Goal: Task Accomplishment & Management: Manage account settings

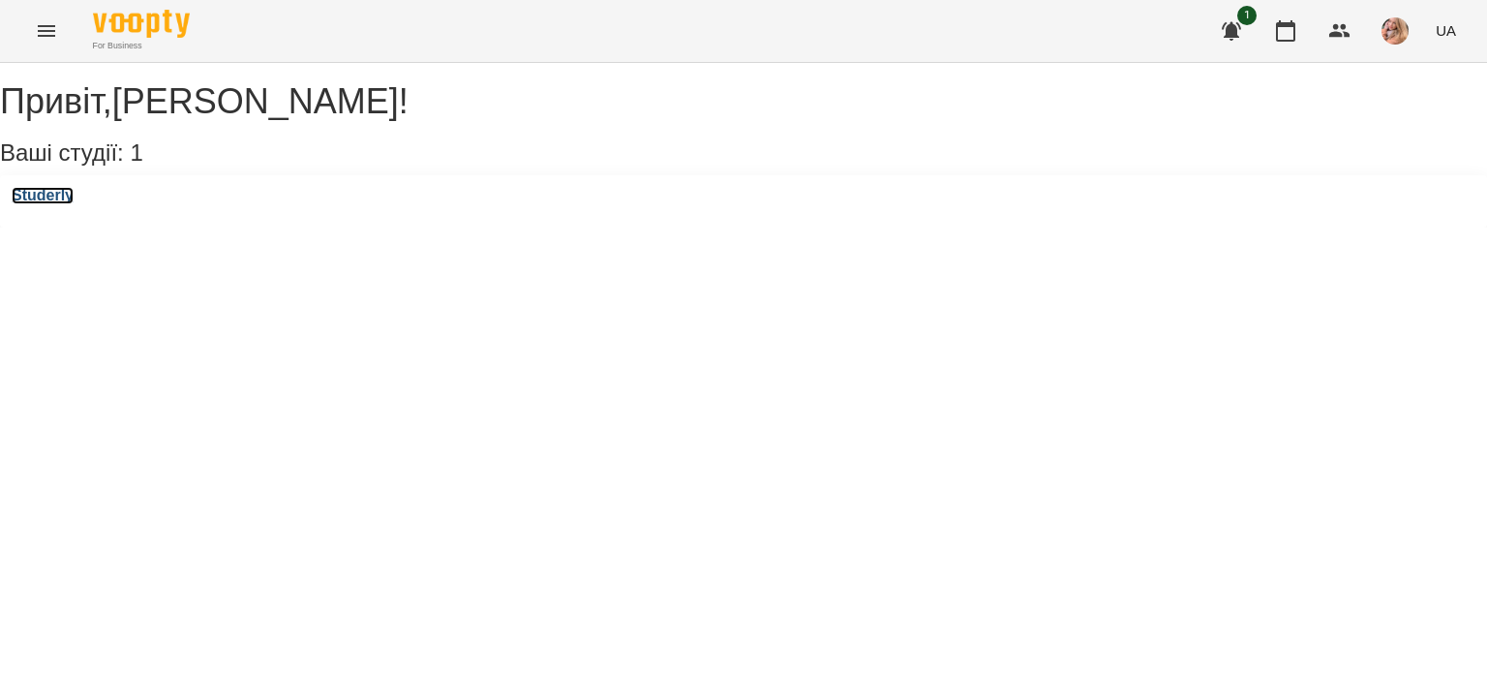
drag, startPoint x: 86, startPoint y: 217, endPoint x: 171, endPoint y: 180, distance: 92.8
click at [74, 204] on h3 "Studerly" at bounding box center [43, 195] width 62 height 17
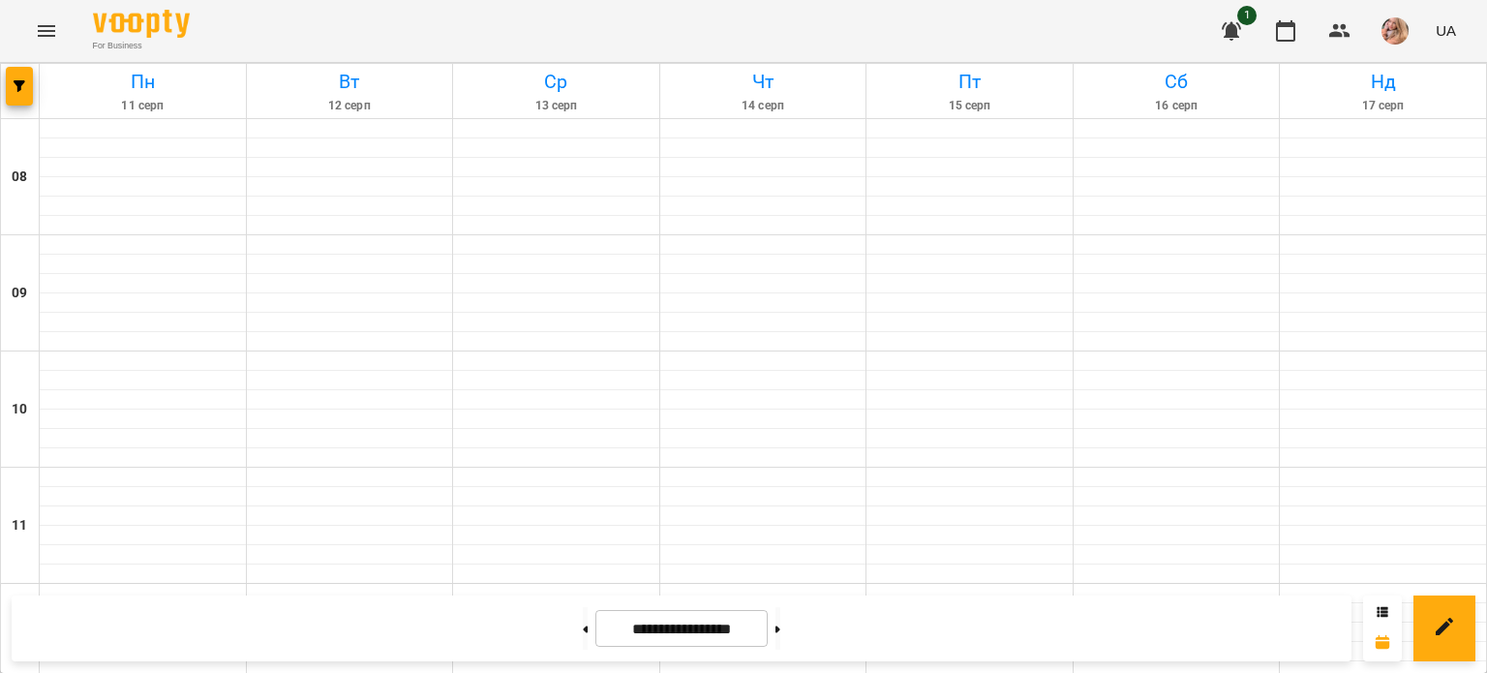
scroll to position [871, 0]
drag, startPoint x: 814, startPoint y: 620, endPoint x: 543, endPoint y: 9, distance: 669.1
click at [780, 622] on button at bounding box center [777, 628] width 5 height 43
type input "**********"
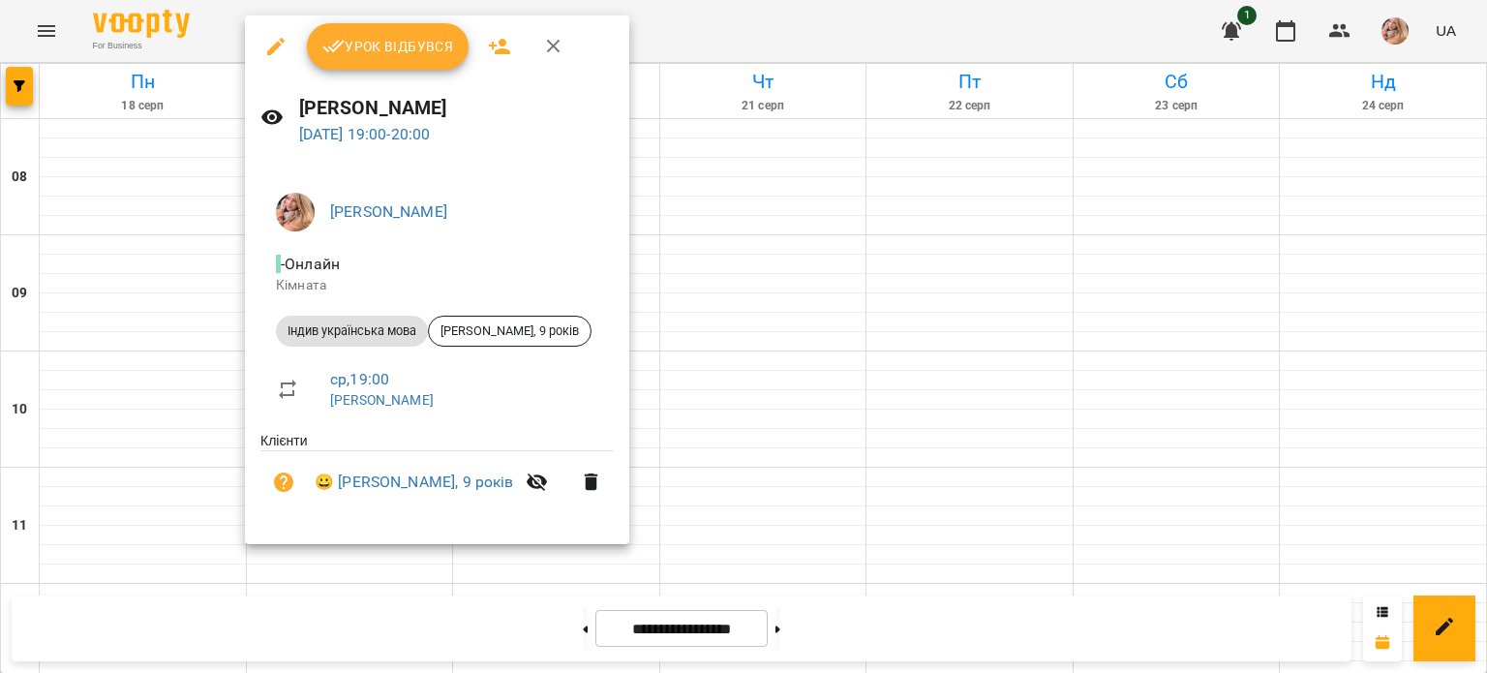
click at [391, 46] on span "Урок відбувся" at bounding box center [388, 46] width 132 height 23
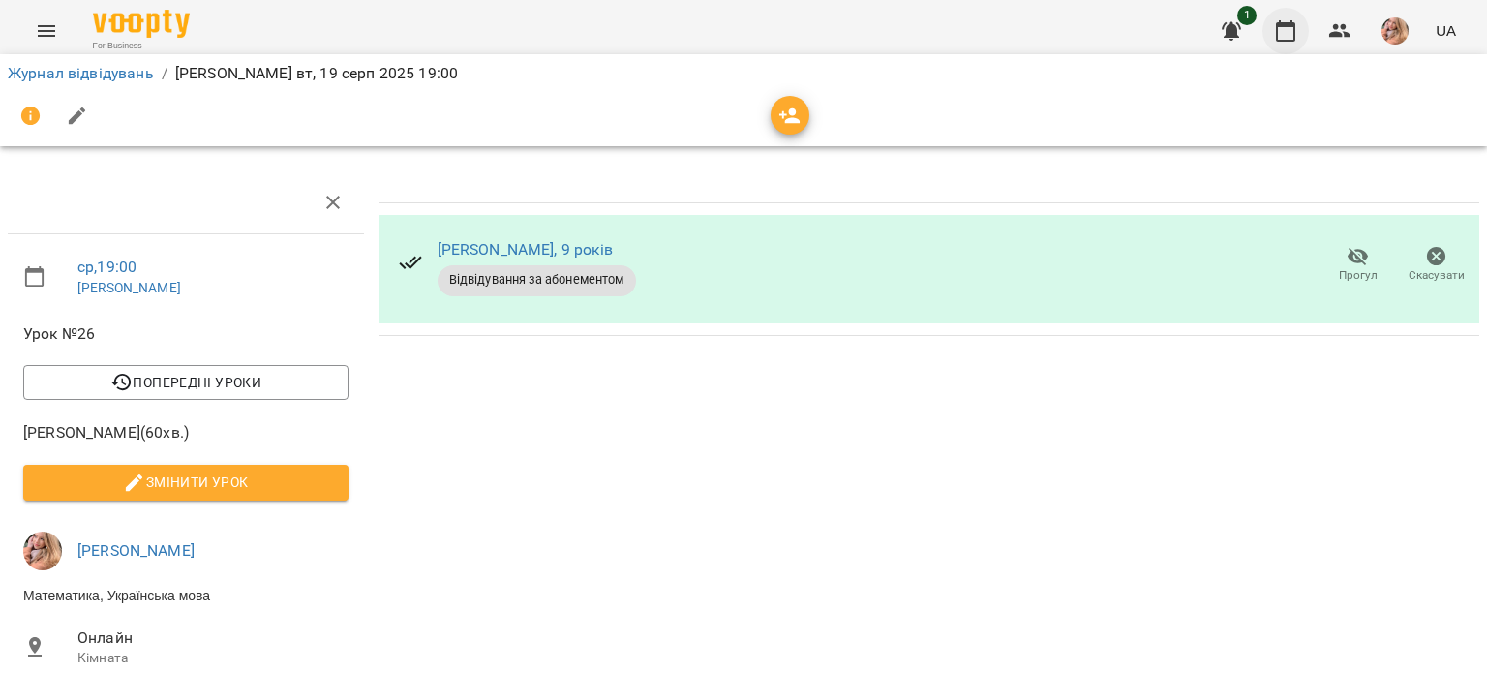
click at [1278, 33] on icon "button" at bounding box center [1285, 30] width 19 height 21
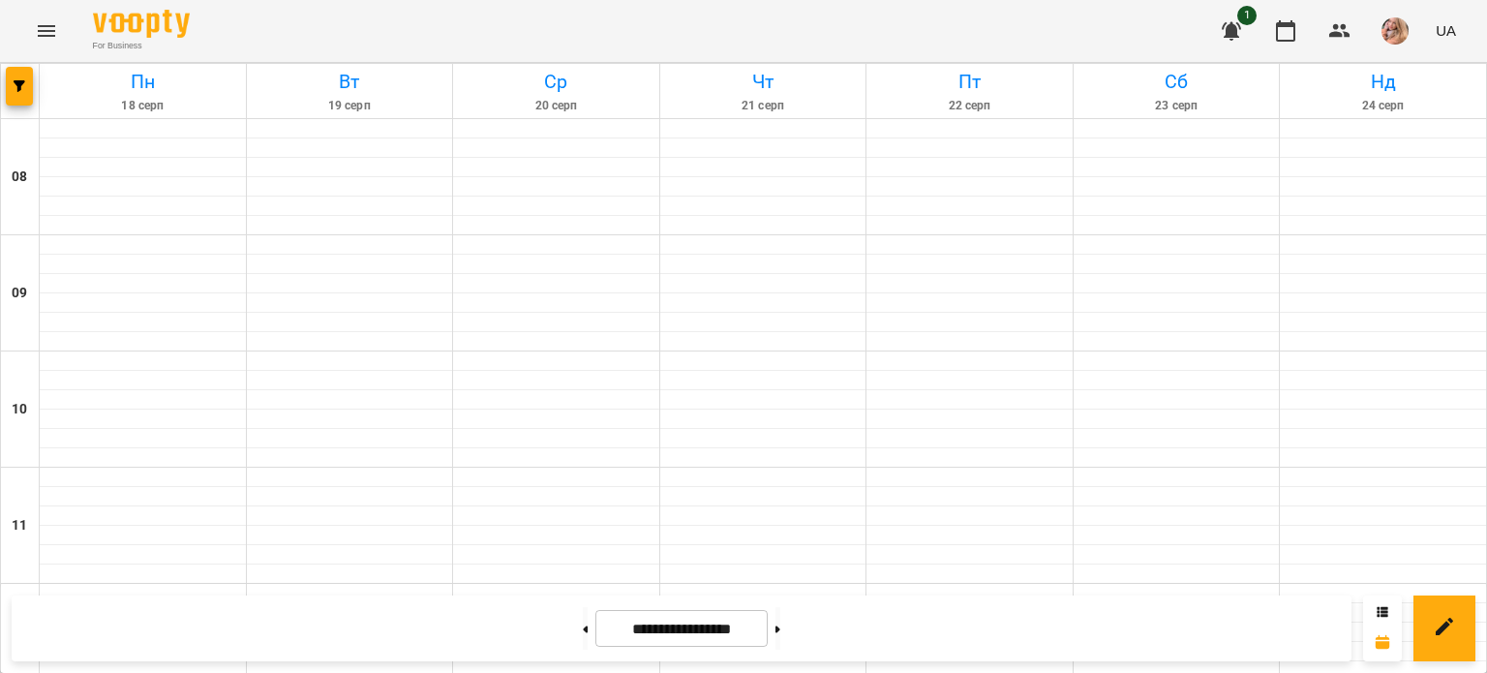
scroll to position [1065, 0]
click at [780, 626] on button at bounding box center [777, 628] width 5 height 43
click at [583, 630] on button at bounding box center [585, 628] width 5 height 43
type input "**********"
